Goal: Transaction & Acquisition: Purchase product/service

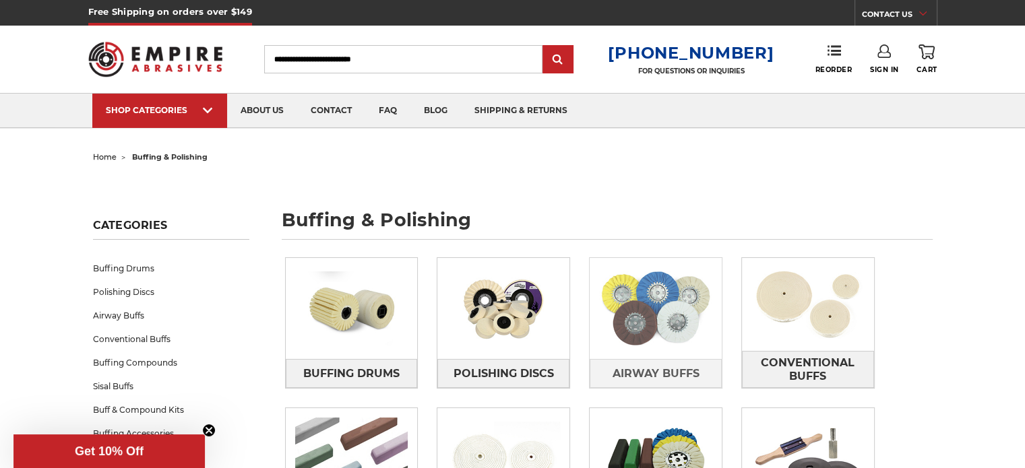
click at [659, 305] on img at bounding box center [656, 308] width 132 height 93
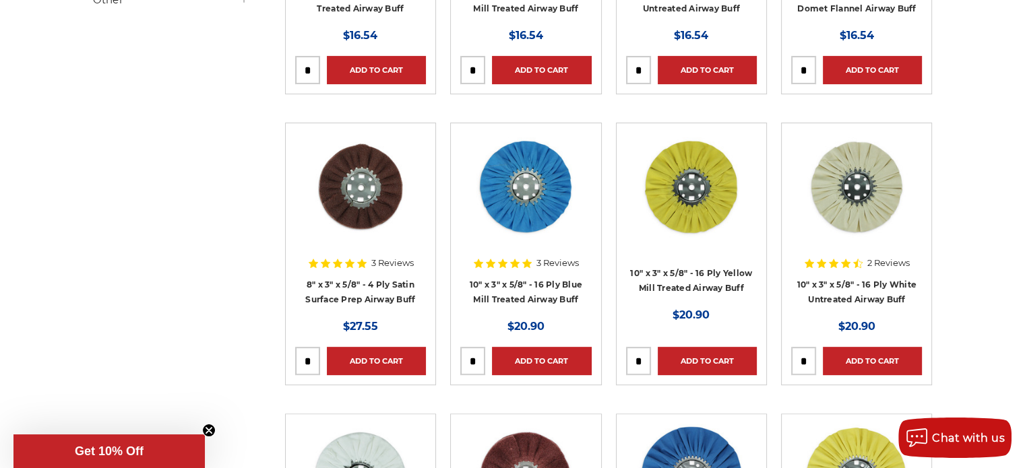
scroll to position [469, 0]
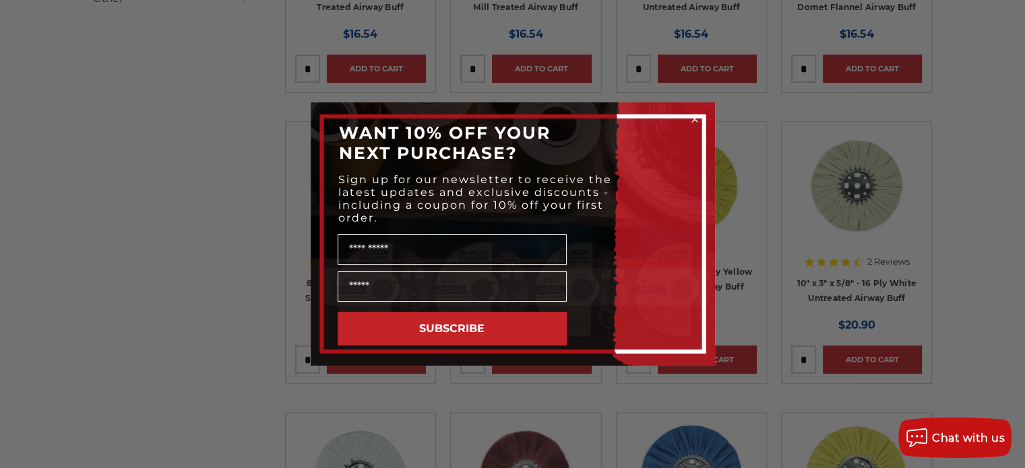
click at [694, 114] on circle "Close dialog" at bounding box center [694, 119] width 13 height 13
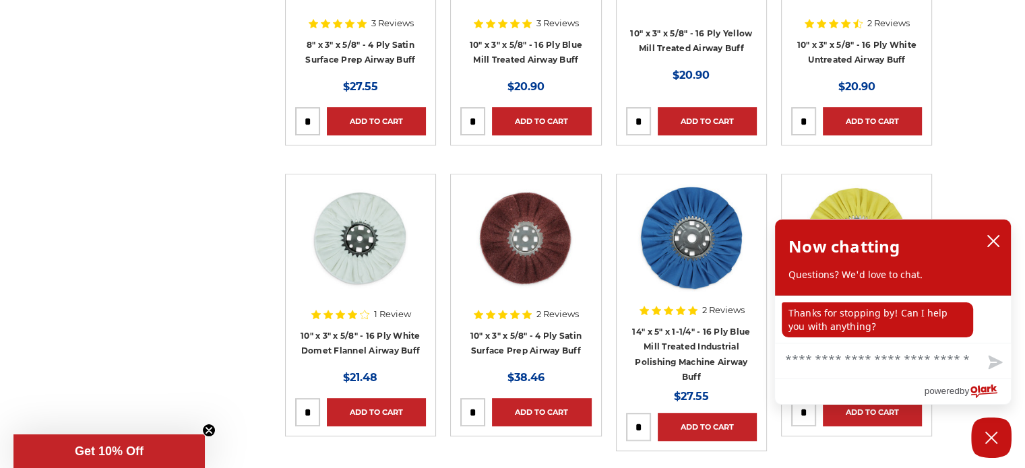
scroll to position [712, 0]
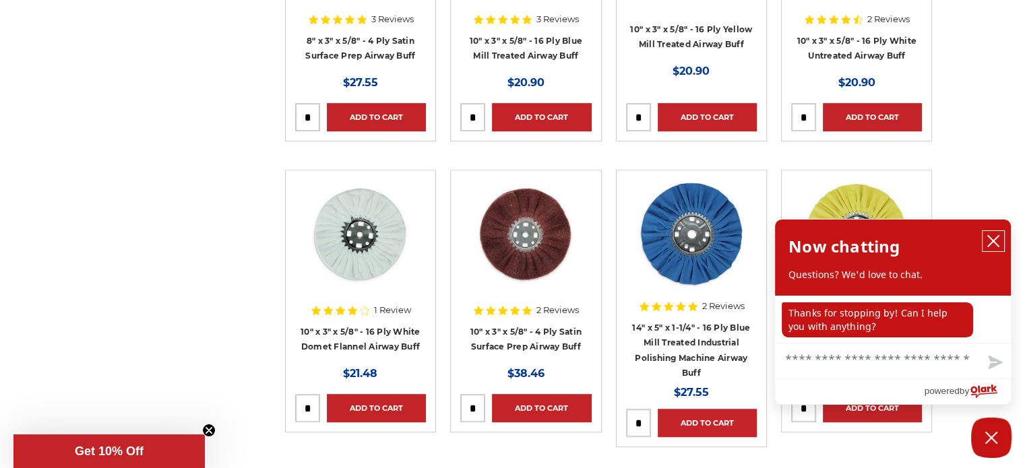
click at [993, 245] on icon "close chatbox" at bounding box center [993, 241] width 13 height 13
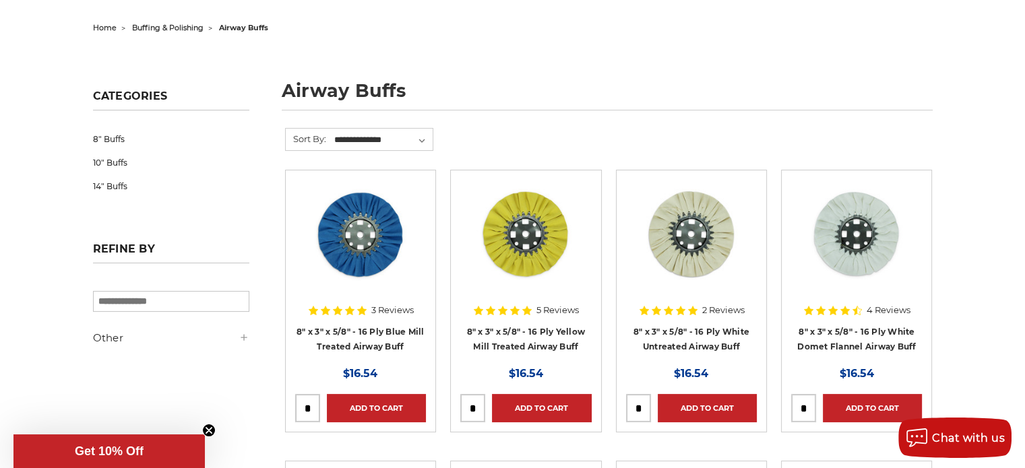
scroll to position [92, 0]
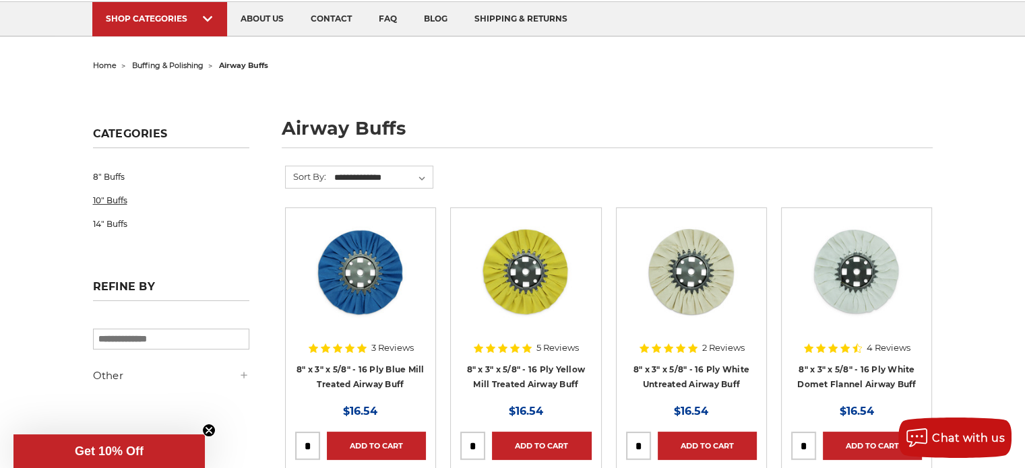
click at [108, 200] on link "10" Buffs" at bounding box center [171, 201] width 156 height 24
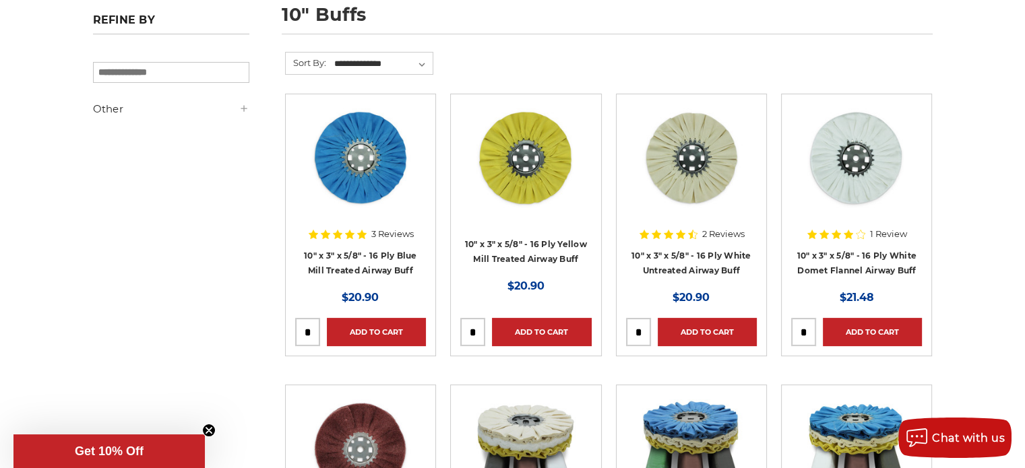
scroll to position [189, 0]
